Goal: Understand process/instructions: Learn how to perform a task or action

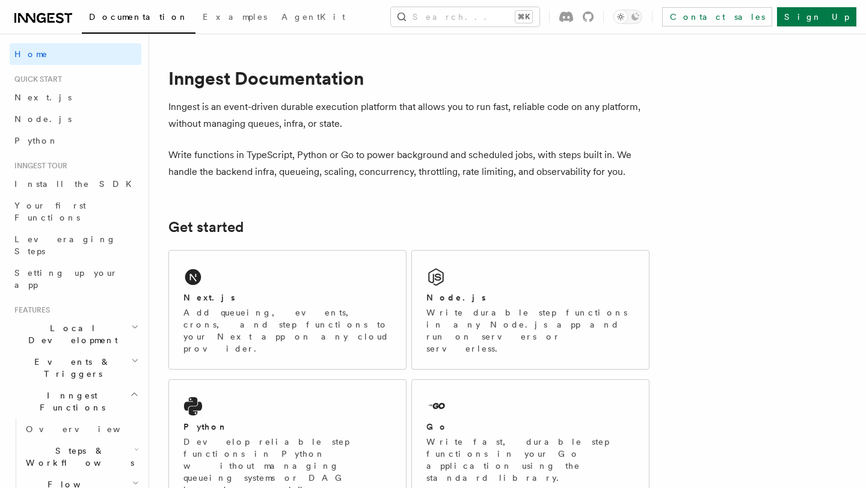
click at [78, 322] on span "Local Development" at bounding box center [71, 334] width 122 height 24
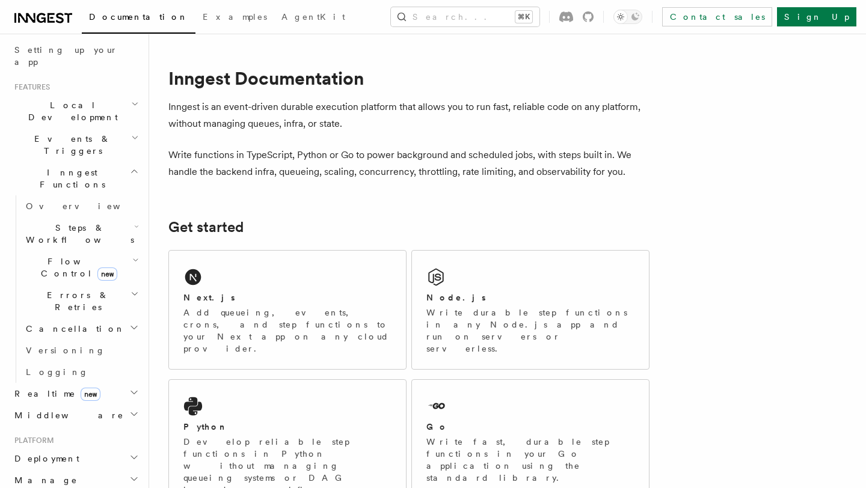
scroll to position [224, 0]
click at [78, 448] on h2 "Deployment" at bounding box center [76, 459] width 132 height 22
click at [69, 469] on link "Overview" at bounding box center [81, 480] width 120 height 22
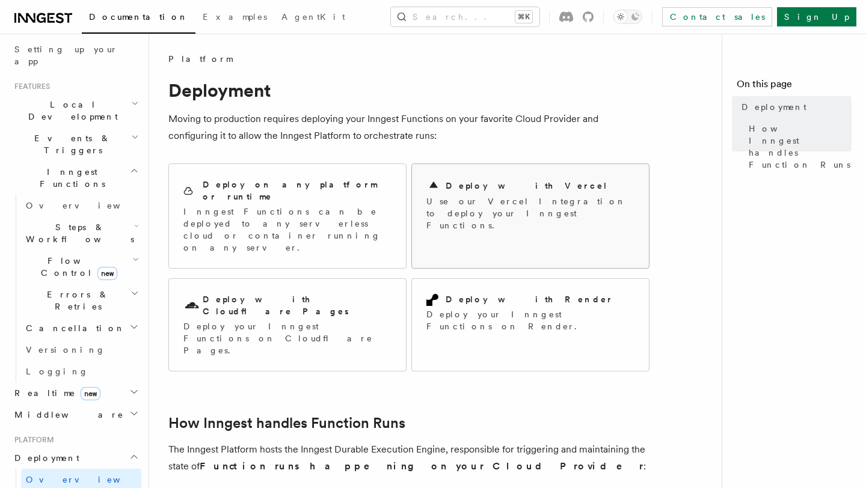
click at [520, 199] on p "Use our Vercel Integration to deploy your Inngest Functions." at bounding box center [531, 214] width 208 height 36
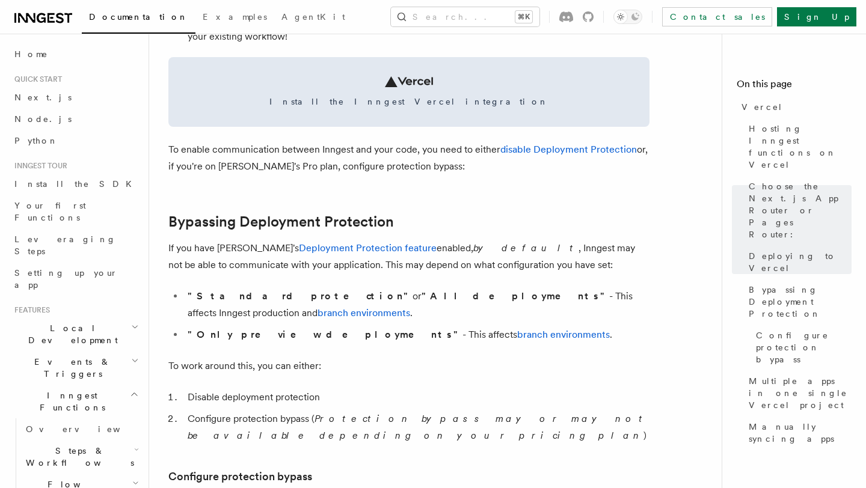
scroll to position [730, 0]
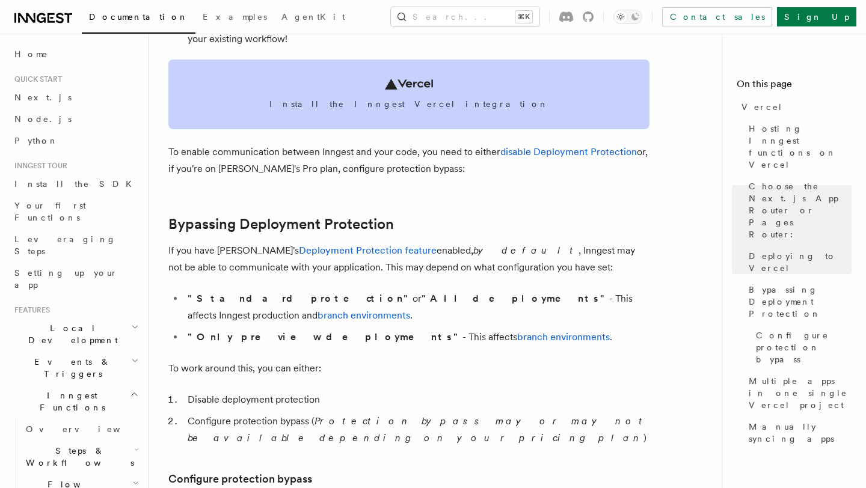
click at [436, 93] on link "Install the Inngest Vercel integration" at bounding box center [408, 95] width 481 height 70
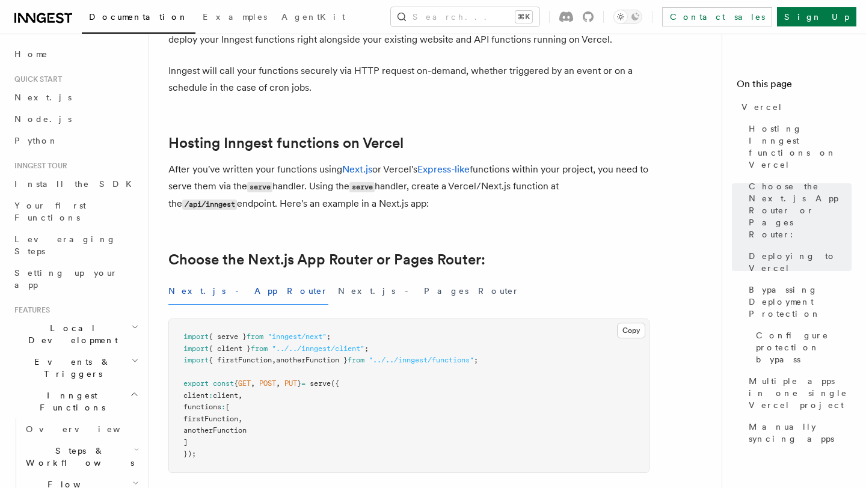
scroll to position [0, 0]
